Goal: Task Accomplishment & Management: Use online tool/utility

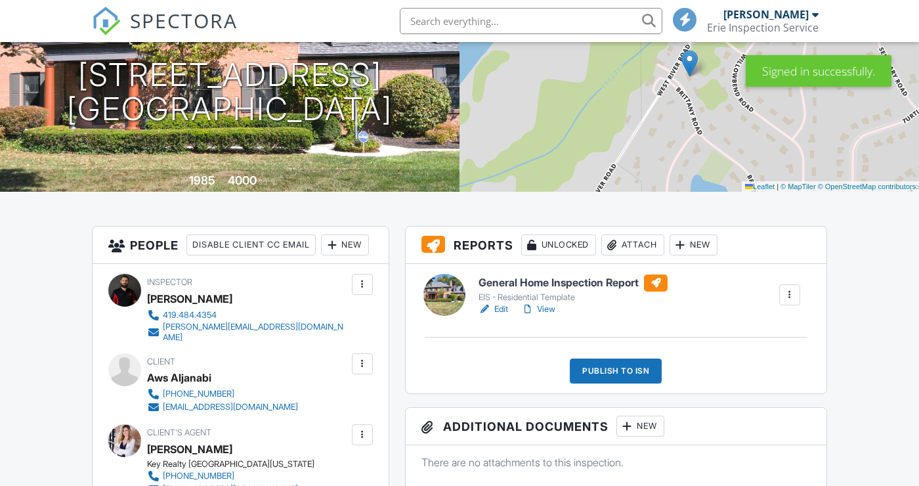
scroll to position [166, 0]
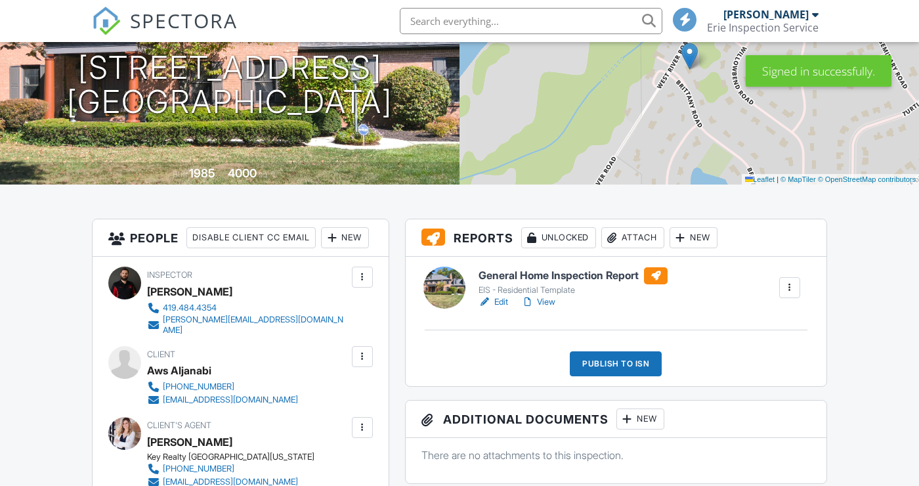
click at [791, 293] on div at bounding box center [789, 287] width 13 height 13
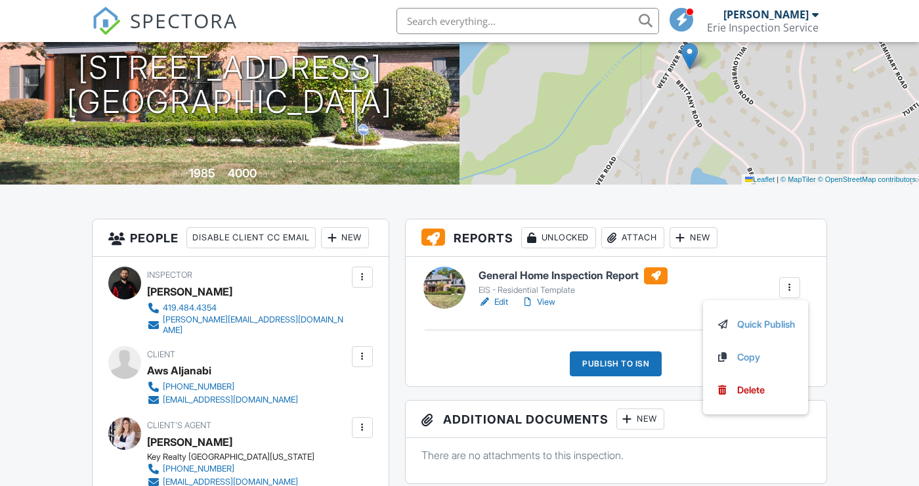
click at [805, 456] on p "There are no attachments to this inspection." at bounding box center [616, 455] width 389 height 14
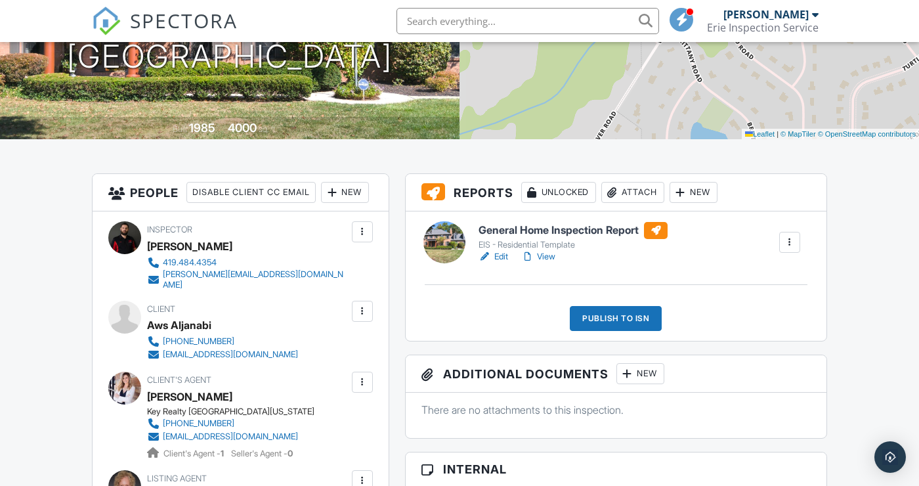
scroll to position [217, 0]
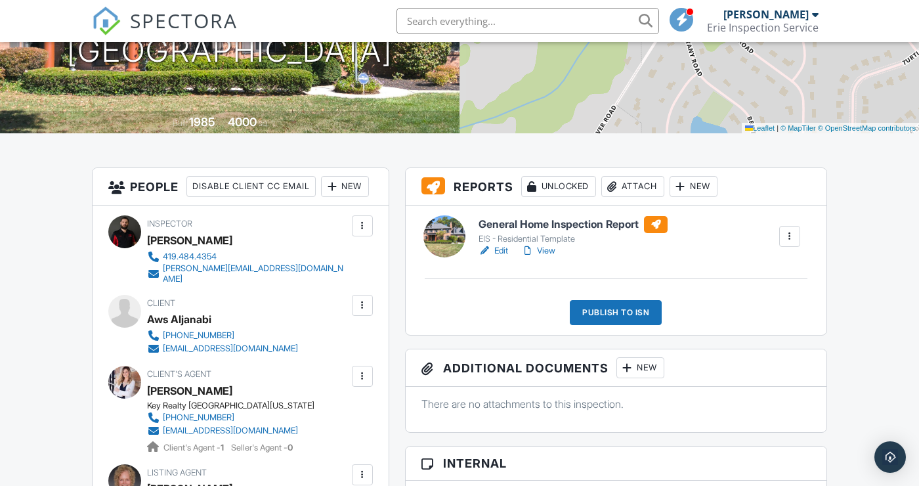
click at [704, 185] on div "New" at bounding box center [694, 186] width 48 height 21
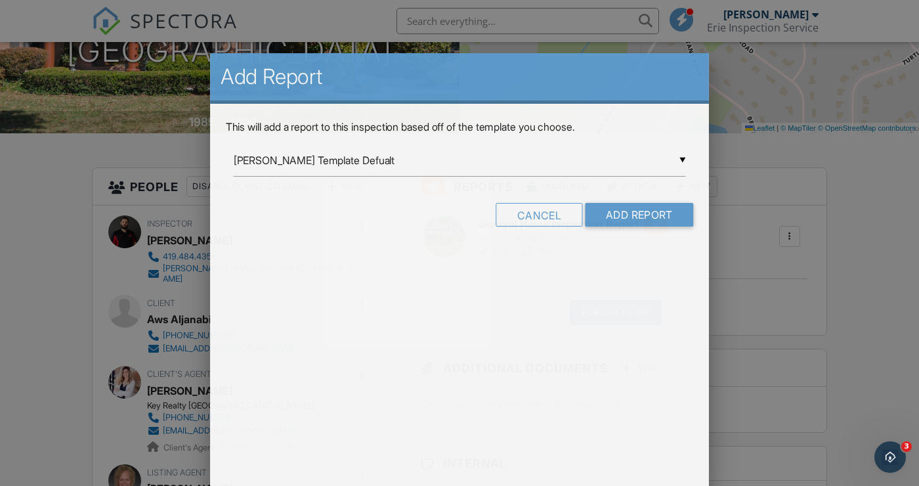
scroll to position [0, 0]
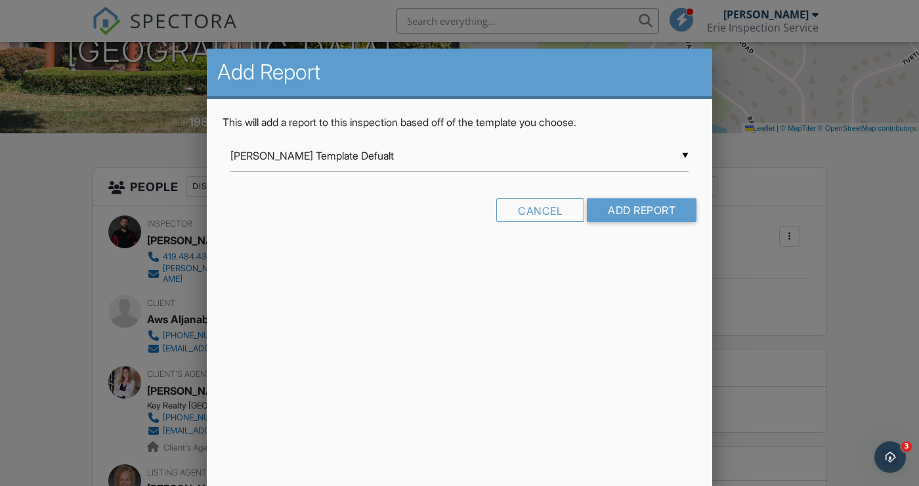
click at [686, 158] on input "[PERSON_NAME] Template Defualt" at bounding box center [459, 156] width 458 height 32
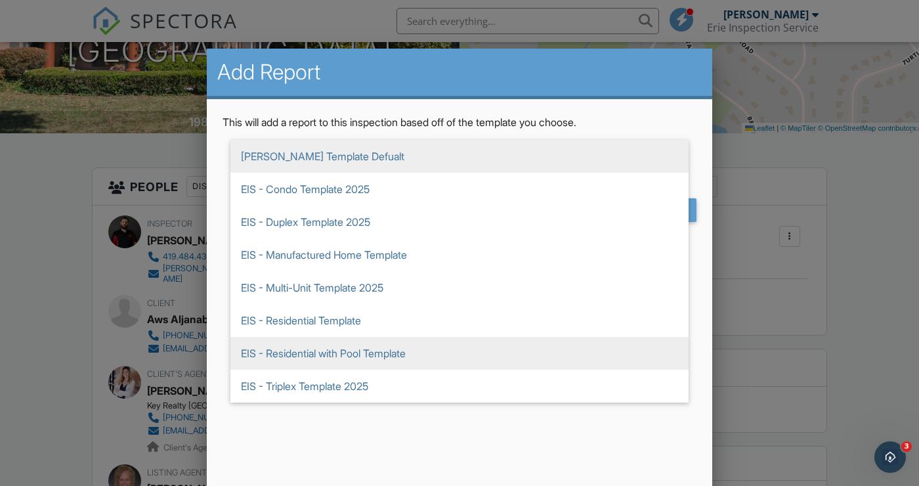
click at [435, 354] on span "EIS - Residential with Pool Template" at bounding box center [459, 353] width 458 height 33
type input "EIS - Residential with Pool Template"
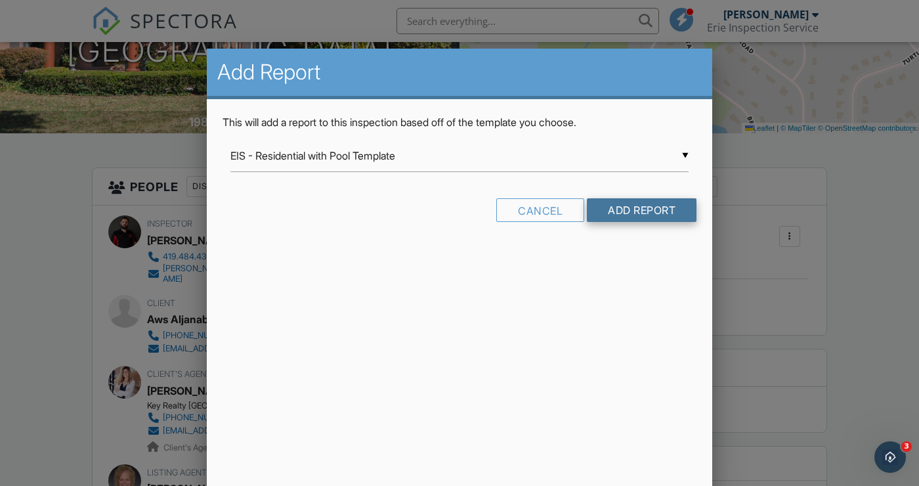
click at [659, 208] on input "Add Report" at bounding box center [642, 210] width 110 height 24
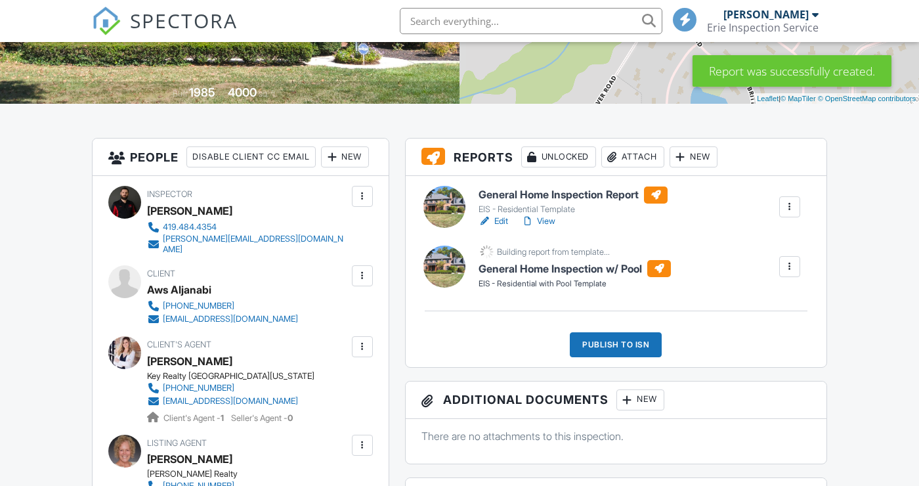
scroll to position [243, 0]
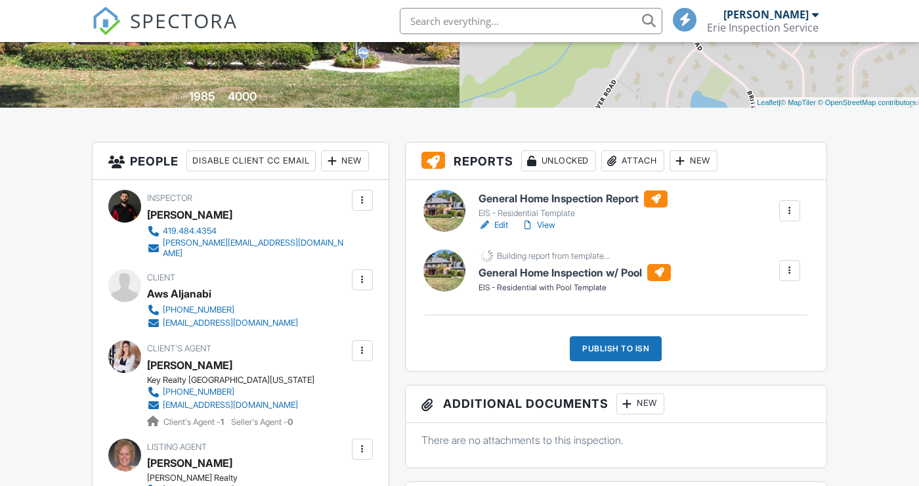
click at [788, 207] on div at bounding box center [789, 210] width 13 height 13
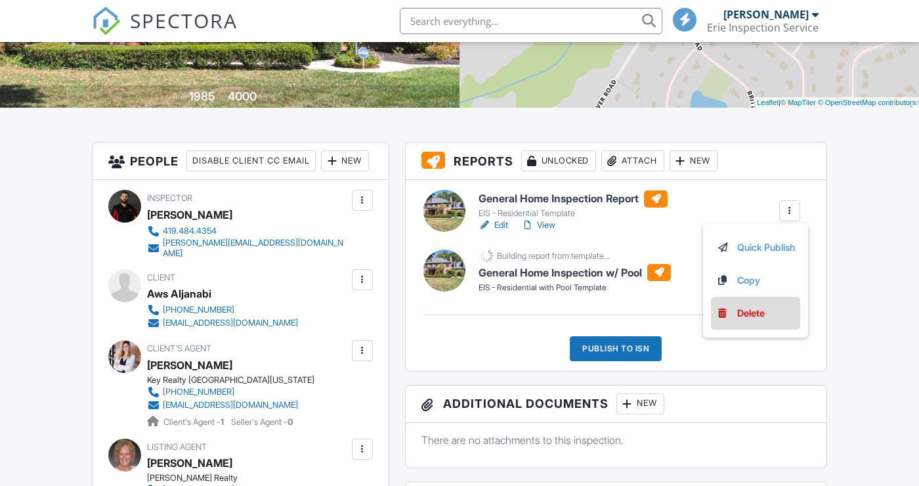
click at [758, 311] on div "Delete" at bounding box center [751, 313] width 28 height 14
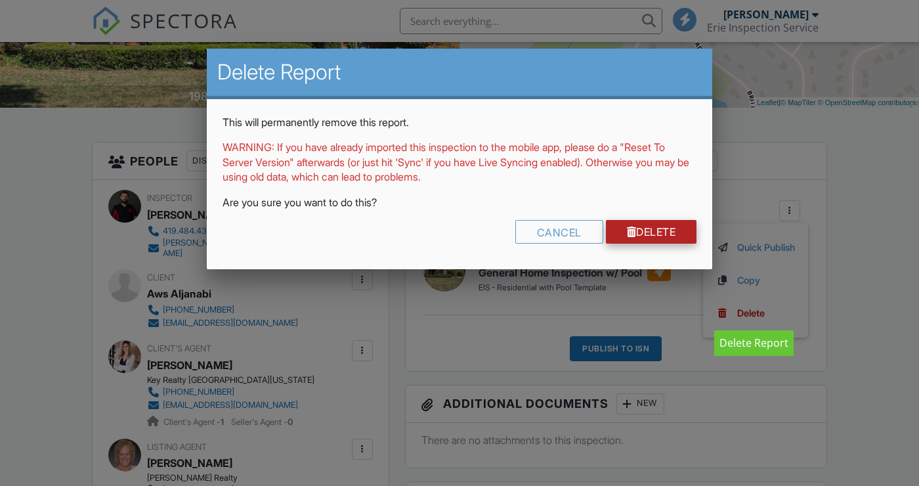
click at [655, 222] on link "Delete" at bounding box center [651, 232] width 91 height 24
